Goal: Find contact information

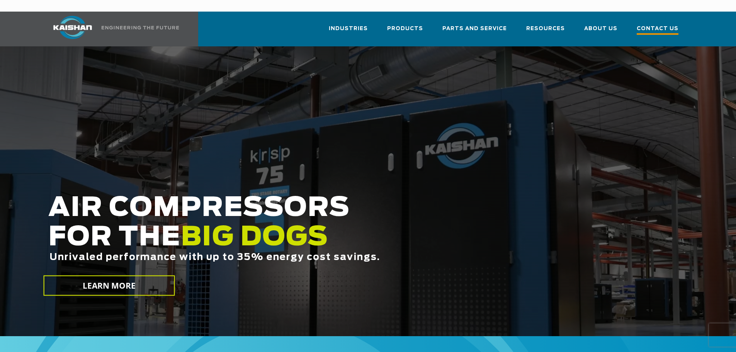
click at [664, 24] on span "Contact Us" at bounding box center [658, 29] width 42 height 10
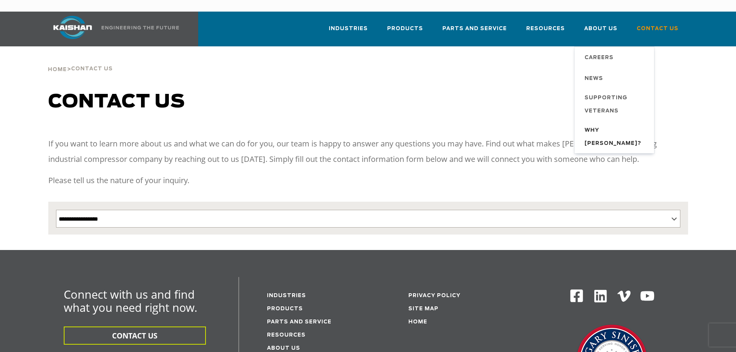
click at [607, 124] on span "Why [PERSON_NAME]?" at bounding box center [616, 137] width 62 height 26
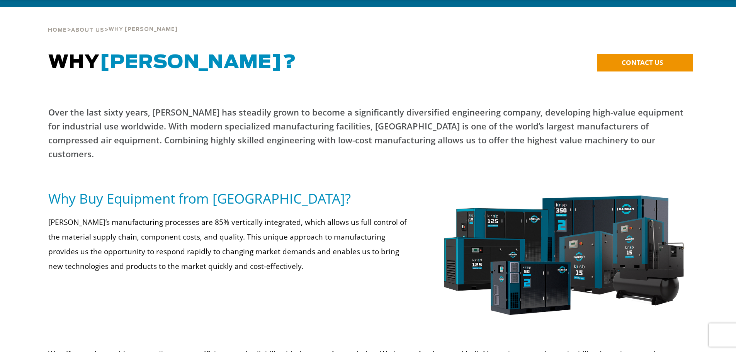
scroll to position [77, 0]
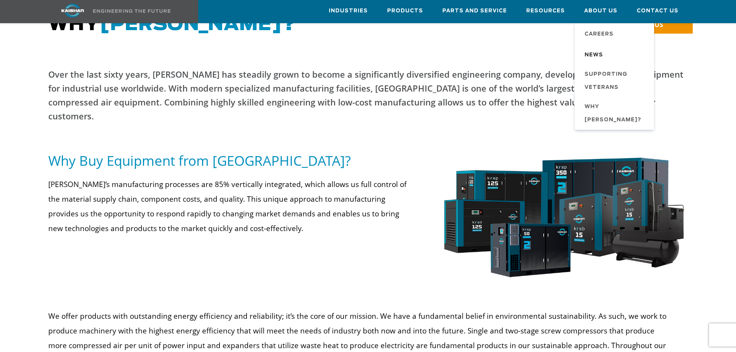
click at [595, 56] on span "News" at bounding box center [594, 55] width 19 height 13
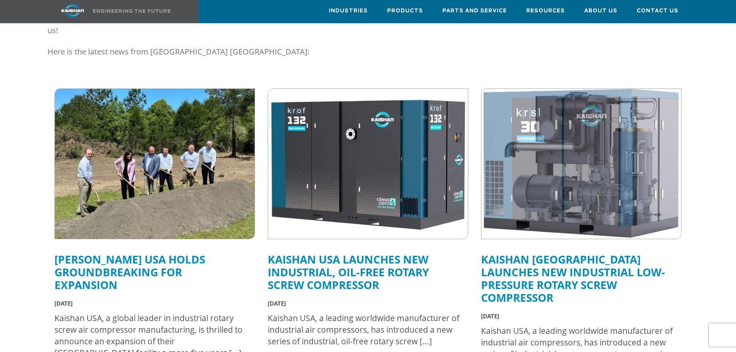
scroll to position [193, 0]
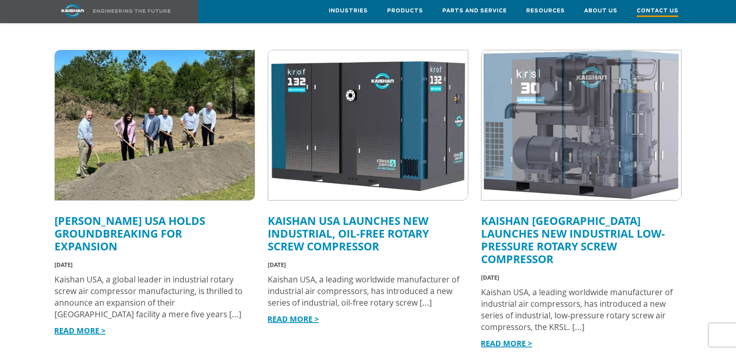
click at [658, 12] on span "Contact Us" at bounding box center [658, 12] width 42 height 10
